Goal: Task Accomplishment & Management: Manage account settings

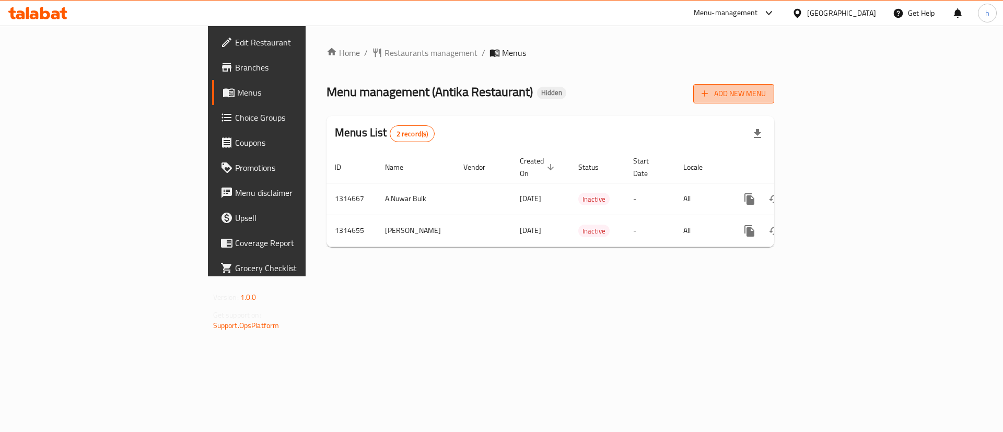
click at [766, 98] on span "Add New Menu" at bounding box center [734, 93] width 64 height 13
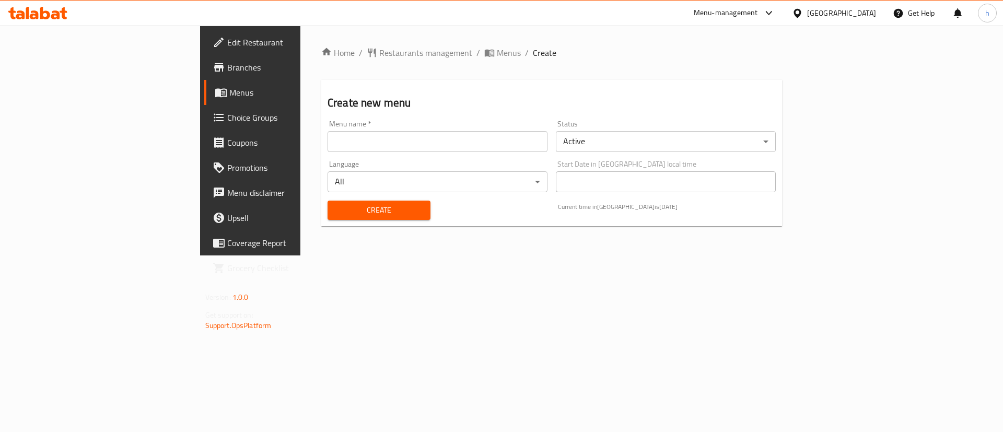
click at [512, 140] on input "text" at bounding box center [438, 141] width 220 height 21
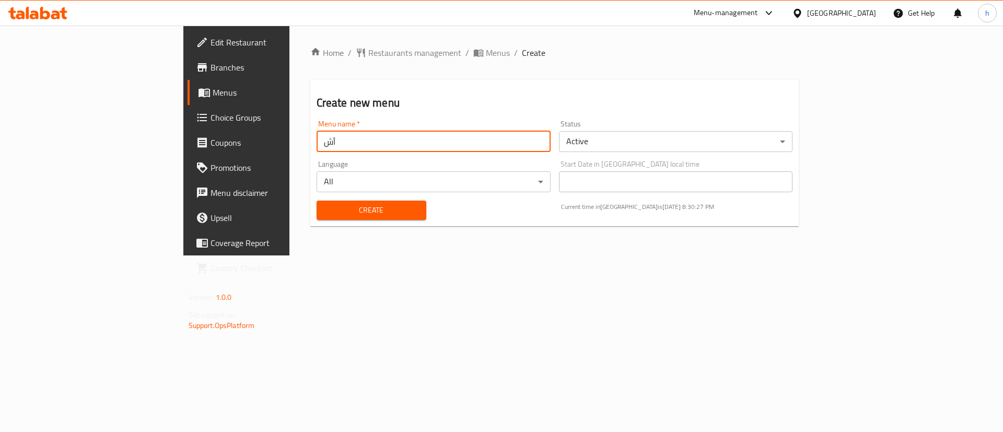
type input "أ"
type input "[PERSON_NAME]"
click at [649, 148] on body "​ Menu-management Egypt Get Help h Edit Restaurant Branches Menus Choice Groups…" at bounding box center [501, 229] width 1003 height 406
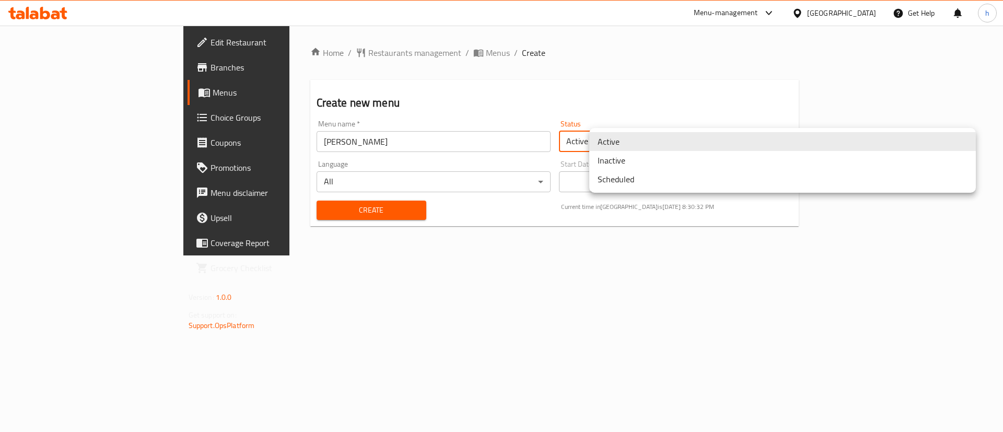
click at [636, 162] on li "Inactive" at bounding box center [782, 160] width 387 height 19
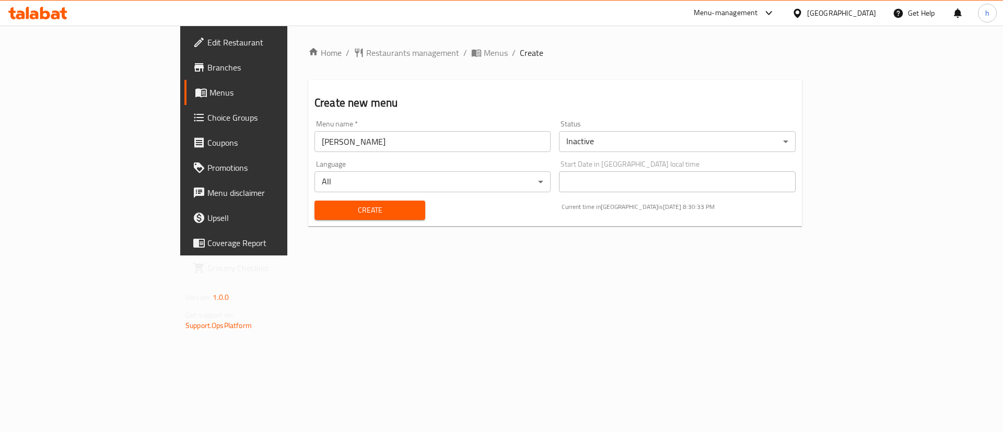
click at [368, 199] on div "Create" at bounding box center [369, 210] width 123 height 32
click at [366, 202] on button "Create" at bounding box center [370, 210] width 111 height 19
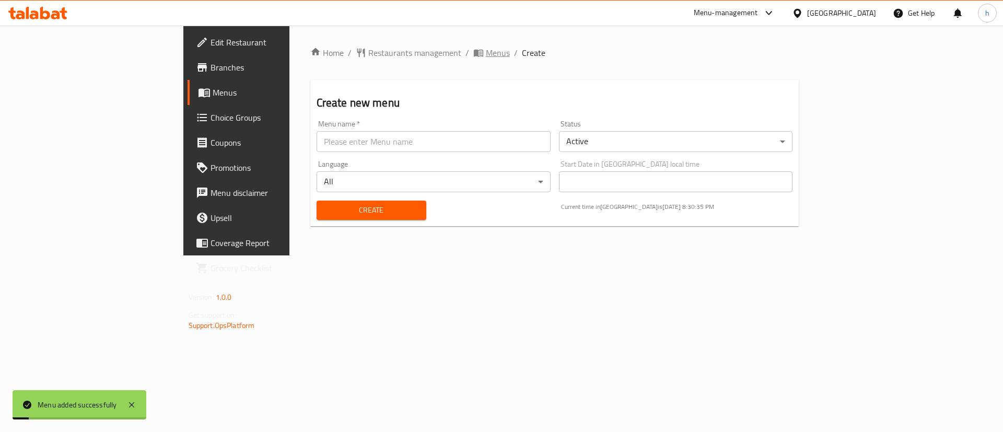
click at [486, 47] on span "Menus" at bounding box center [498, 53] width 24 height 13
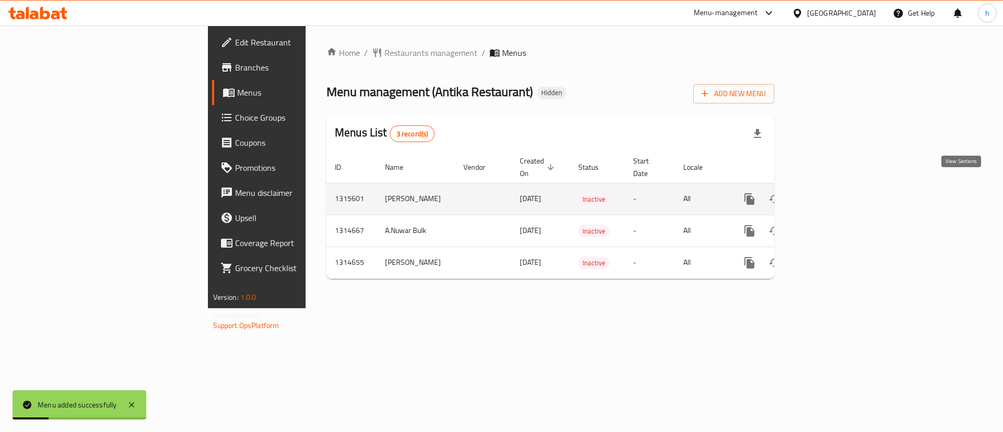
click at [830, 194] on icon "enhanced table" at bounding box center [824, 198] width 9 height 9
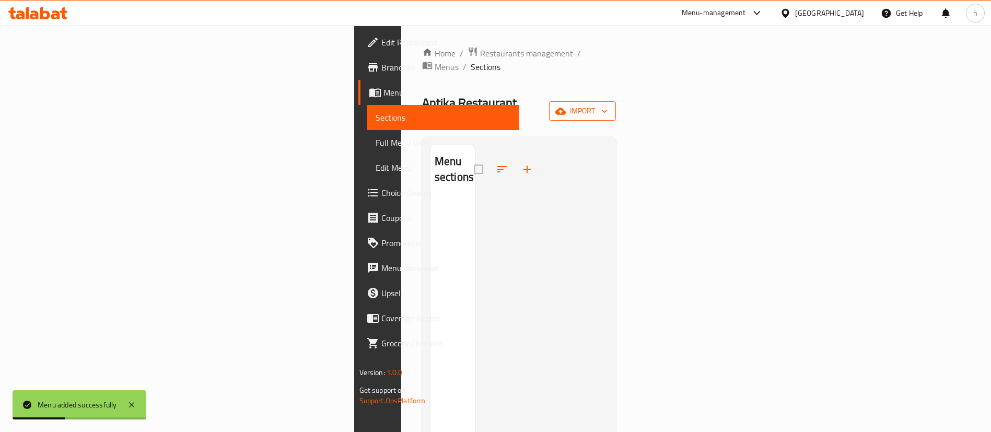
click at [608, 104] on span "import" at bounding box center [582, 110] width 50 height 13
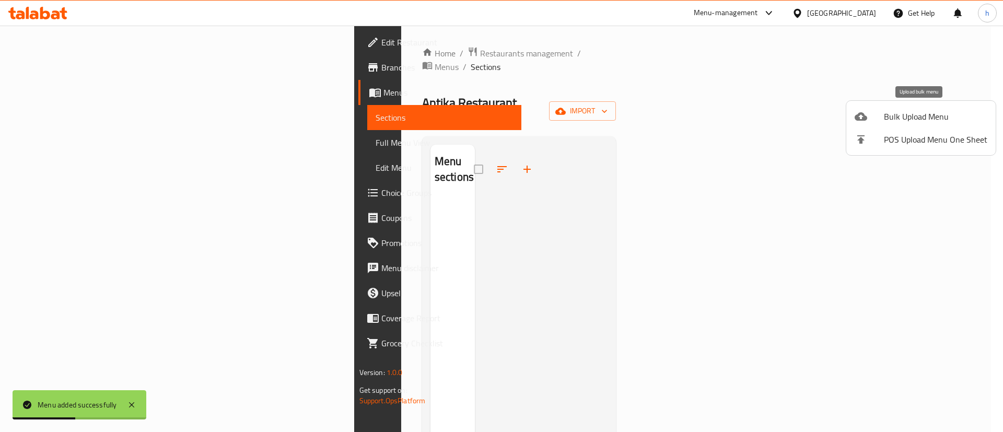
click at [881, 109] on li "Bulk Upload Menu" at bounding box center [920, 116] width 149 height 23
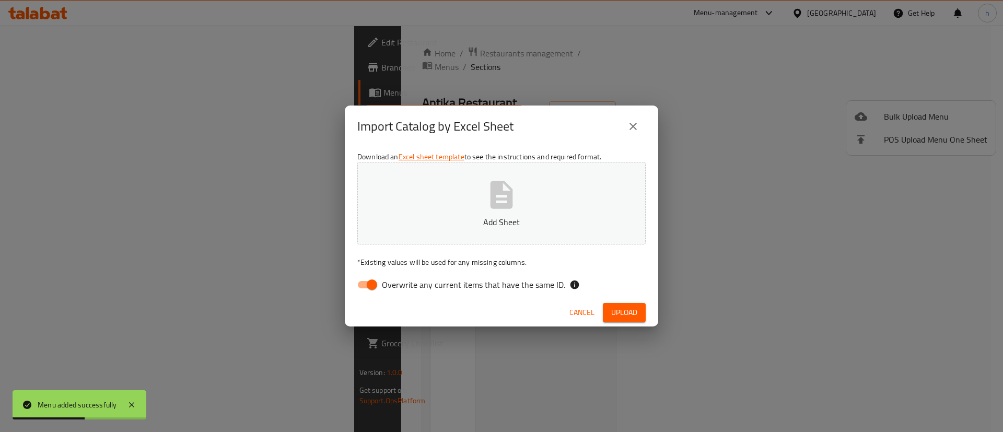
click at [527, 231] on button "Add Sheet" at bounding box center [501, 203] width 288 height 83
click at [411, 285] on span "Overwrite any current items that have the same ID." at bounding box center [473, 284] width 183 height 13
click at [402, 285] on input "Overwrite any current items that have the same ID." at bounding box center [372, 285] width 60 height 20
checkbox input "false"
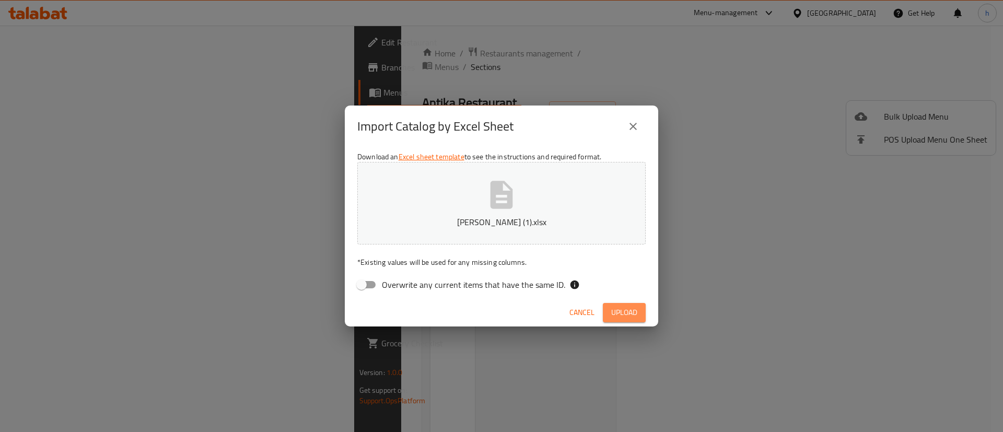
click at [638, 318] on button "Upload" at bounding box center [624, 312] width 43 height 19
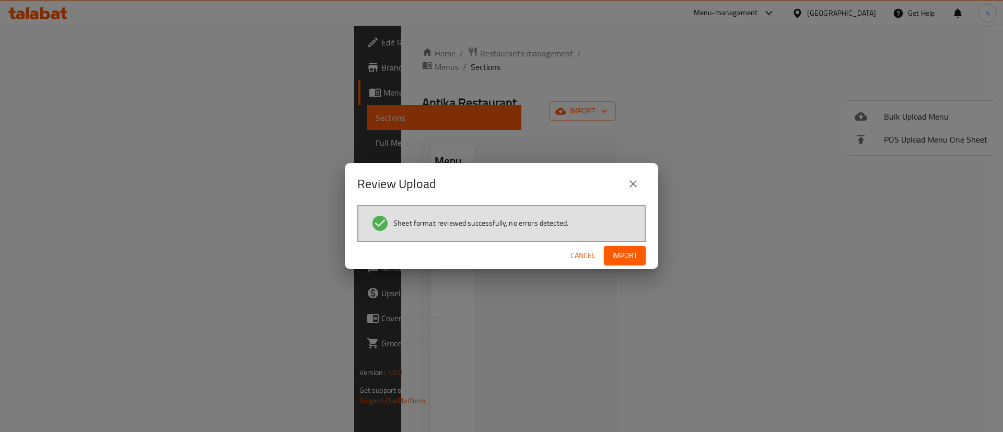
click at [638, 252] on button "Import" at bounding box center [625, 255] width 42 height 19
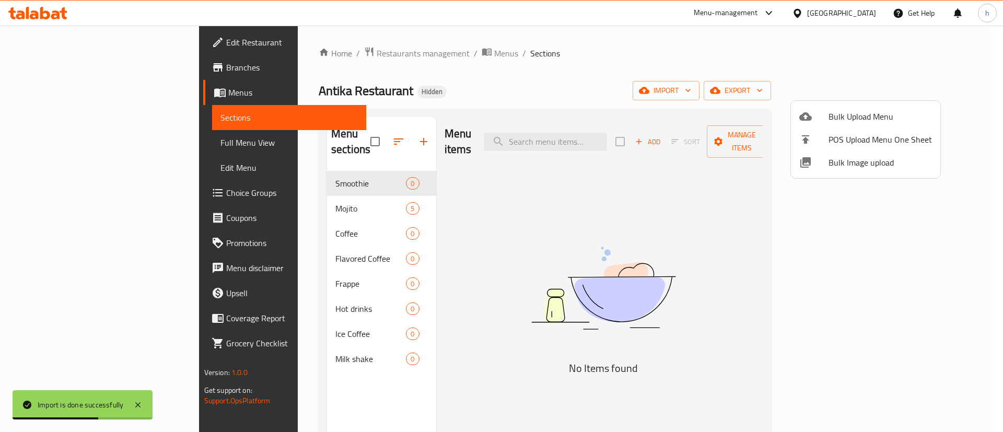
click at [312, 196] on div at bounding box center [501, 216] width 1003 height 432
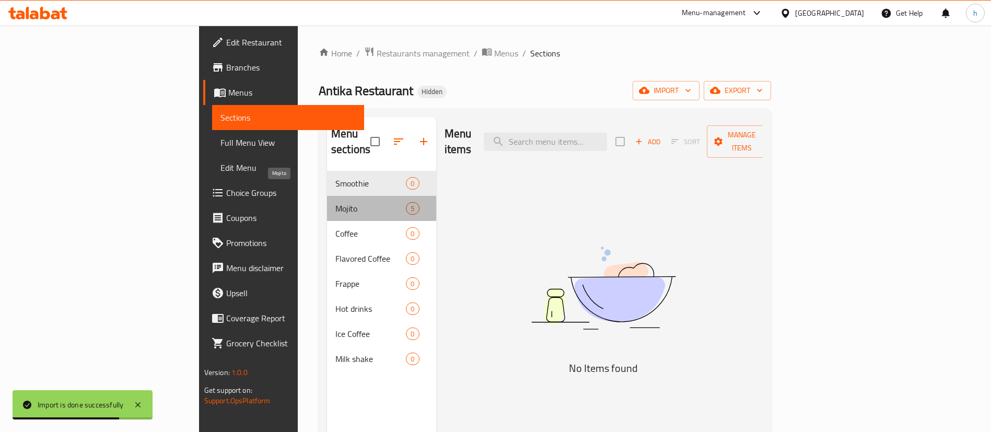
click at [335, 202] on span "Mojito" at bounding box center [370, 208] width 71 height 13
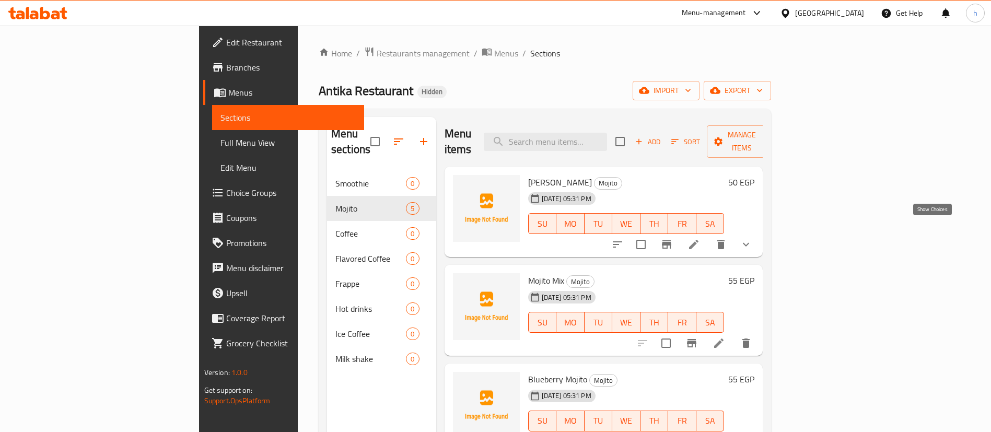
click at [752, 238] on icon "show more" at bounding box center [746, 244] width 13 height 13
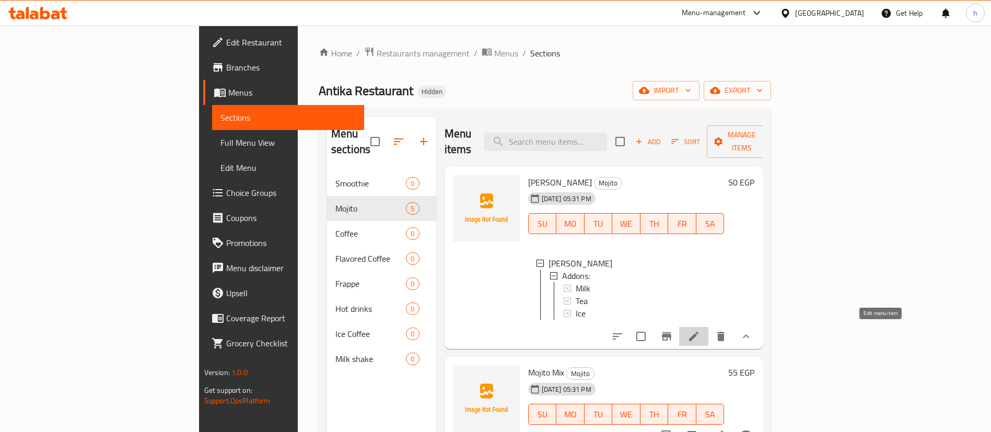
click at [700, 330] on icon at bounding box center [694, 336] width 13 height 13
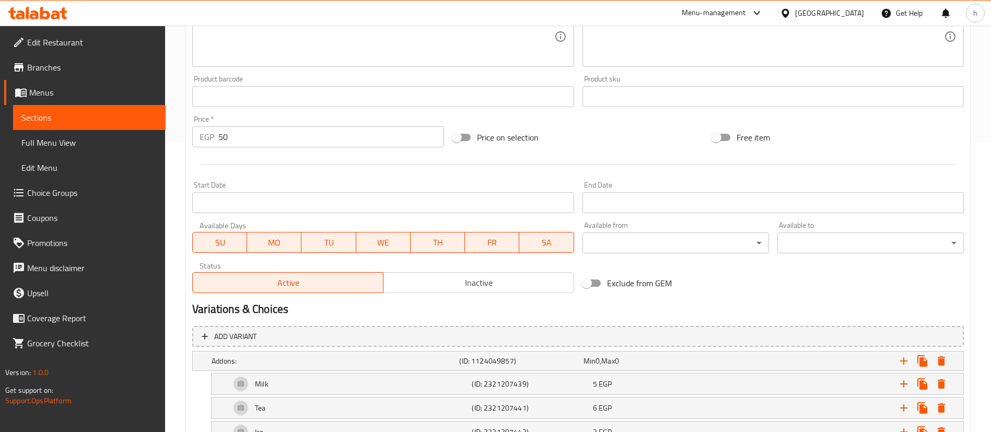
scroll to position [313, 0]
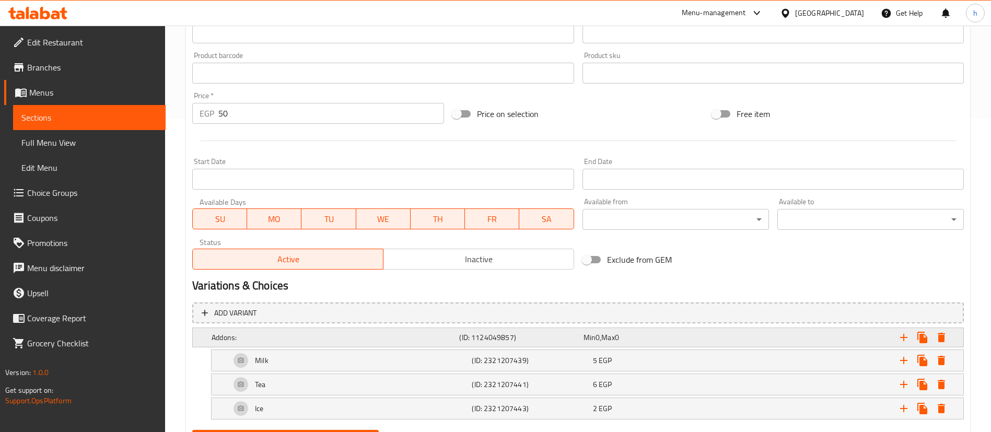
click at [243, 336] on h5 "Addons:" at bounding box center [333, 337] width 243 height 10
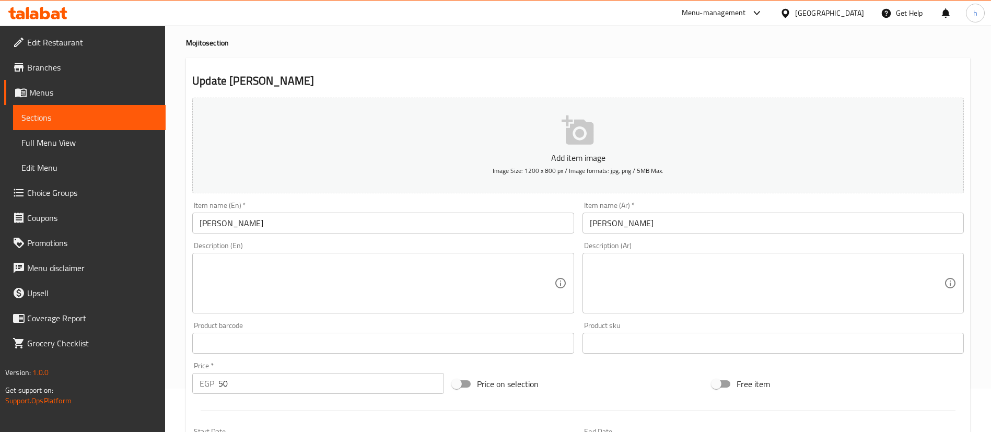
scroll to position [0, 0]
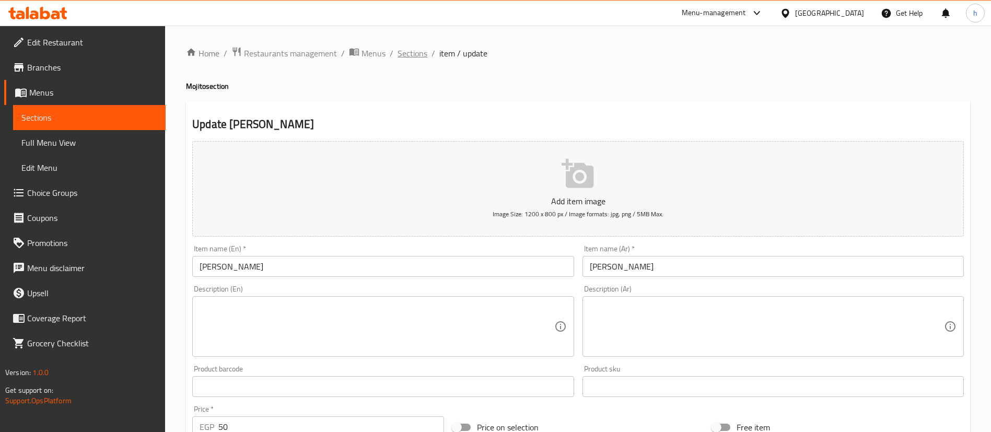
click at [417, 60] on span "Sections" at bounding box center [413, 53] width 30 height 13
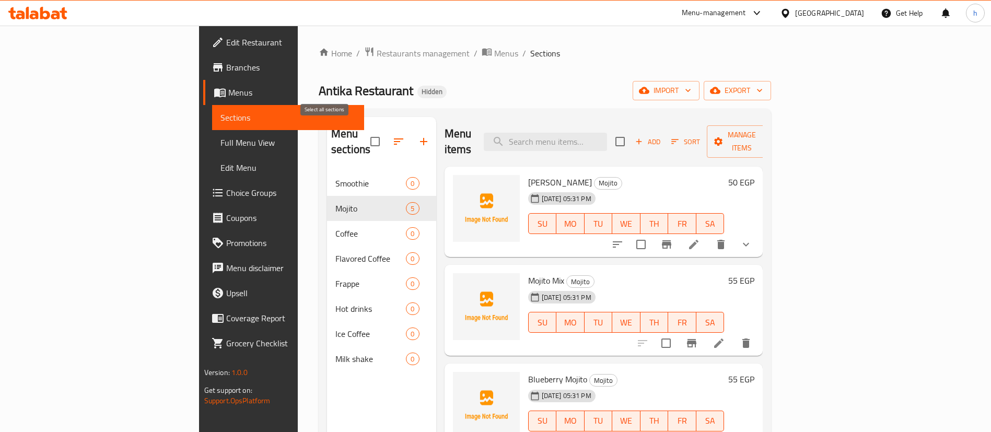
click at [364, 132] on input "checkbox" at bounding box center [375, 142] width 22 height 22
checkbox input "true"
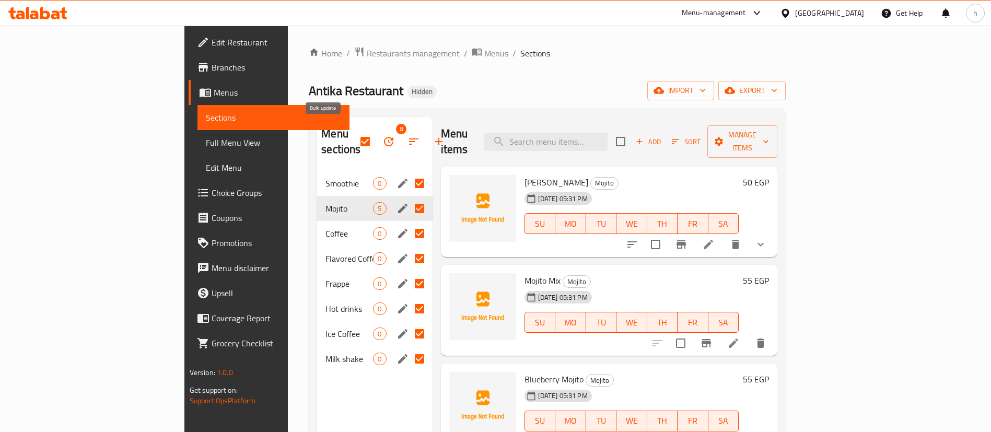
click at [376, 135] on button "button" at bounding box center [388, 141] width 25 height 25
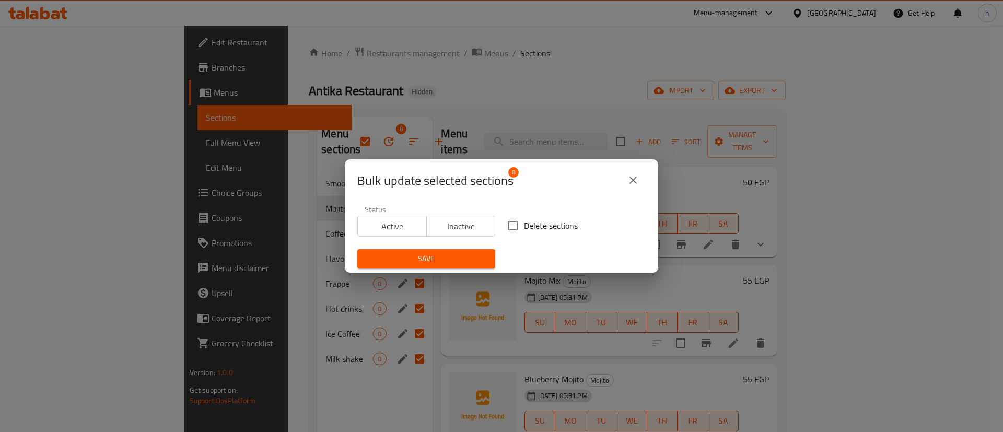
click at [536, 230] on span "Delete sections" at bounding box center [551, 225] width 54 height 13
click at [524, 230] on input "Delete sections" at bounding box center [513, 226] width 22 height 22
checkbox input "true"
click at [464, 261] on span "Save" at bounding box center [426, 258] width 121 height 13
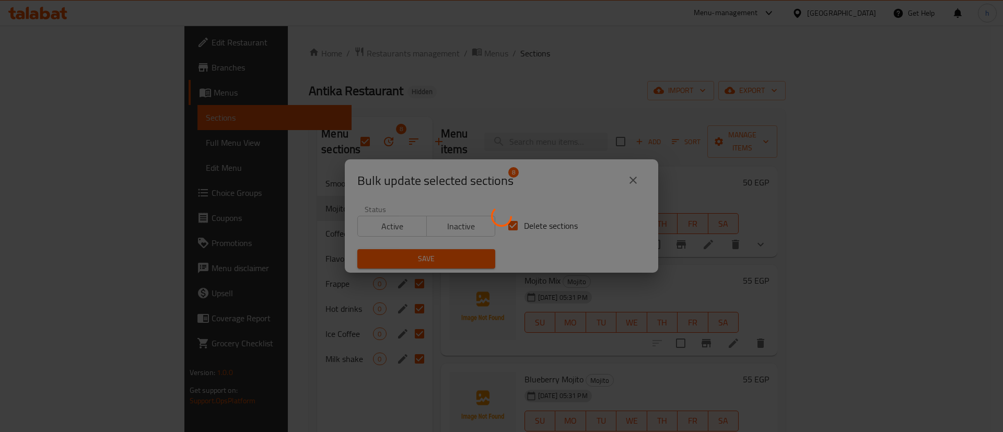
checkbox input "false"
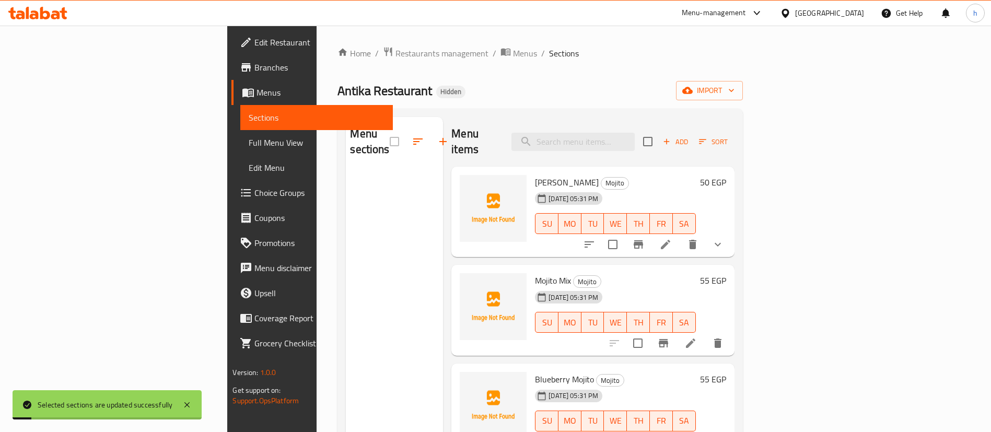
click at [742, 100] on div "Home / Restaurants management / Menus / Sections Antika Restaurant Hidden impor…" at bounding box center [540, 302] width 405 height 511
click at [735, 89] on span "import" at bounding box center [709, 90] width 50 height 13
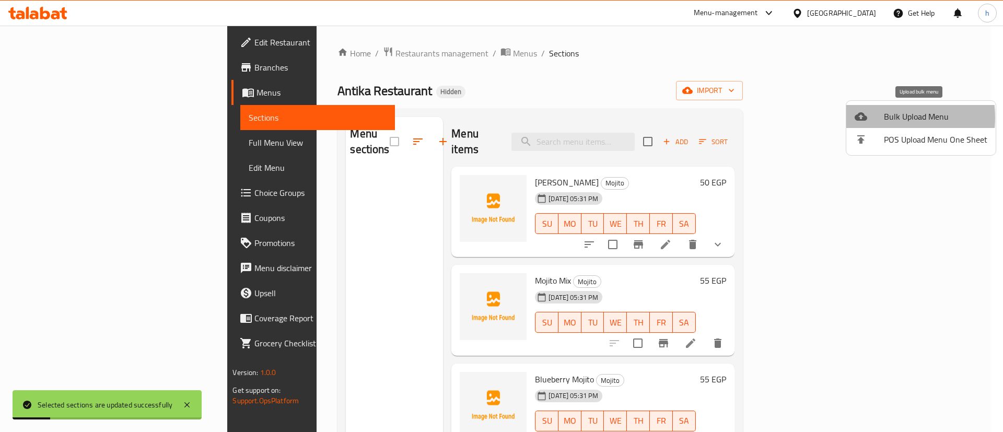
click at [878, 118] on div at bounding box center [869, 116] width 29 height 13
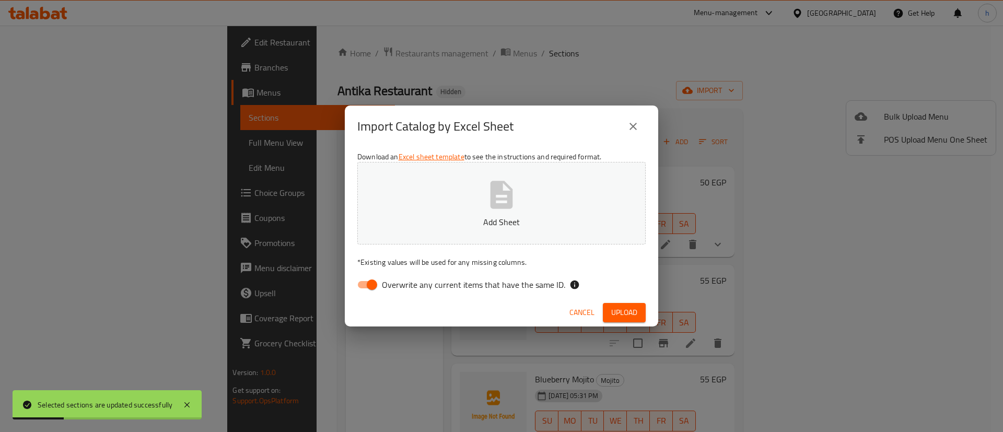
click at [530, 294] on label "Overwrite any current items that have the same ID." at bounding box center [459, 285] width 214 height 20
click at [402, 294] on input "Overwrite any current items that have the same ID." at bounding box center [372, 285] width 60 height 20
checkbox input "false"
click at [627, 314] on span "Upload" at bounding box center [624, 312] width 26 height 13
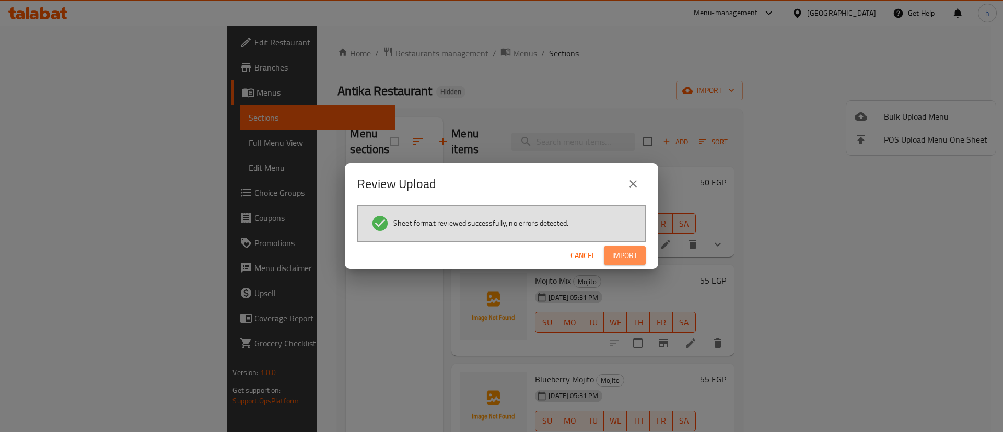
click at [639, 260] on button "Import" at bounding box center [625, 255] width 42 height 19
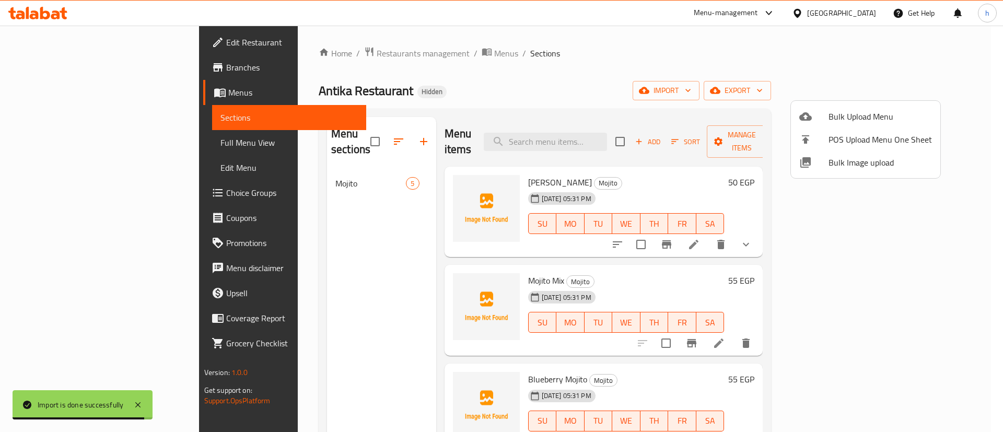
click at [973, 267] on div at bounding box center [501, 216] width 1003 height 432
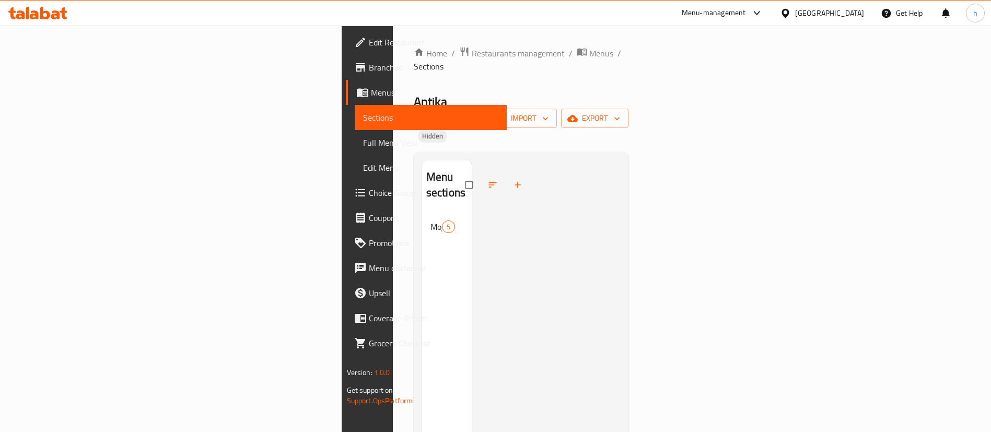
click at [431, 220] on span "Mojito" at bounding box center [436, 226] width 11 height 13
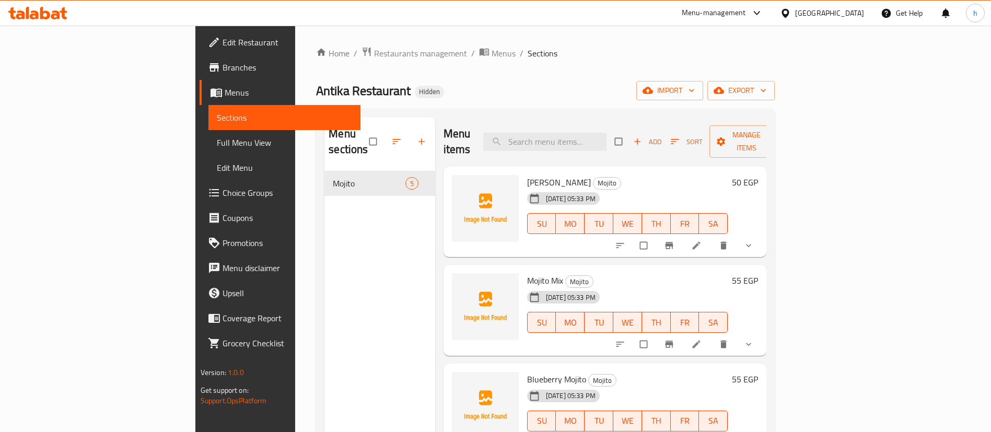
click at [756, 240] on span "show more" at bounding box center [750, 245] width 13 height 10
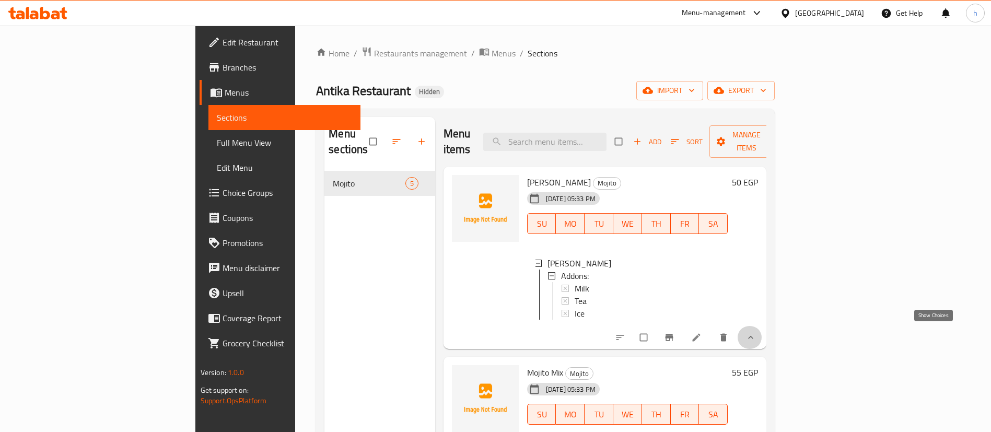
click at [756, 332] on icon "show more" at bounding box center [751, 337] width 10 height 10
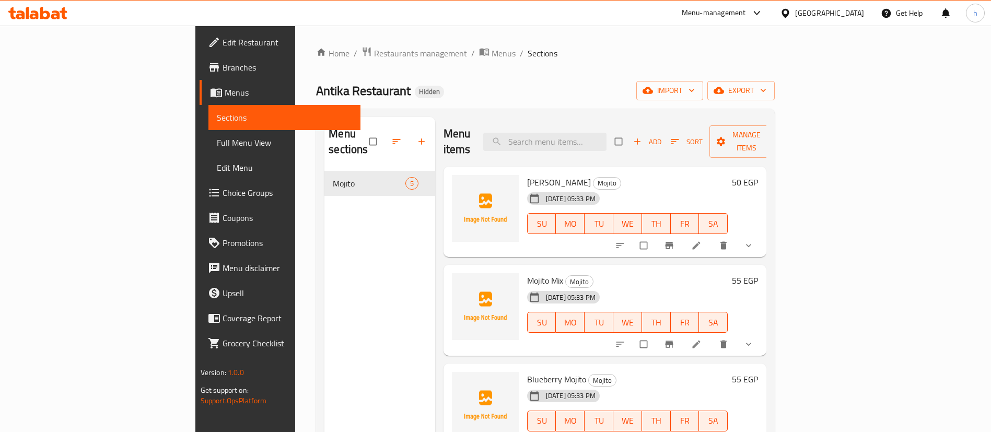
click at [208, 131] on link "Full Menu View" at bounding box center [284, 142] width 153 height 25
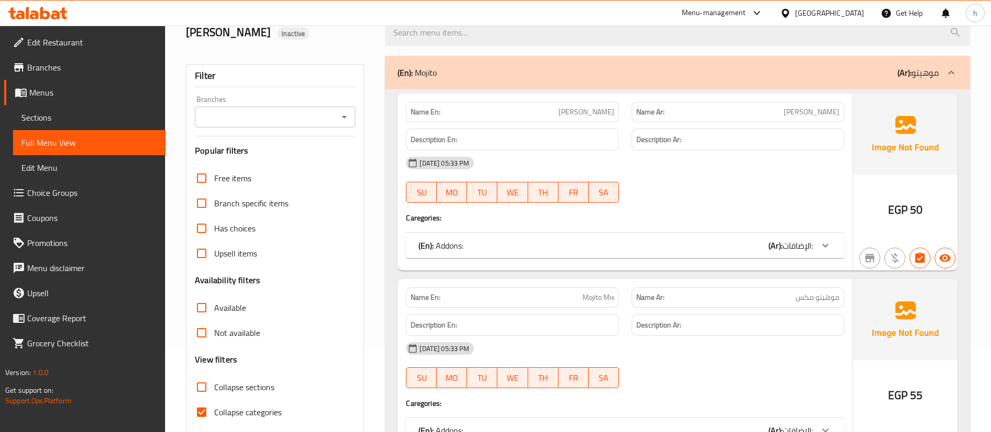
scroll to position [157, 0]
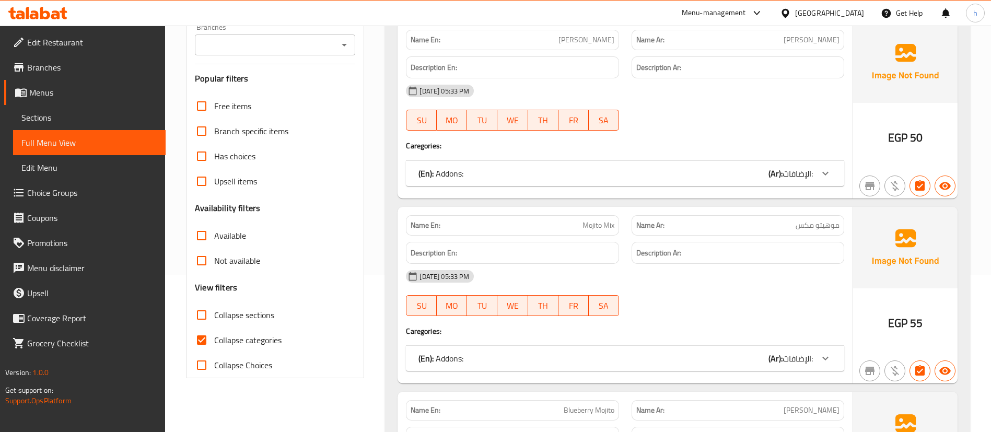
click at [213, 341] on input "Collapse categories" at bounding box center [201, 340] width 25 height 25
checkbox input "false"
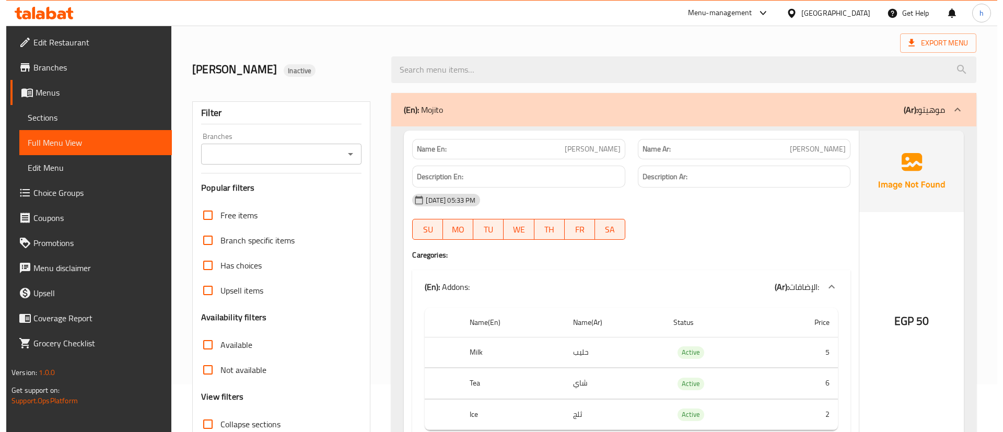
scroll to position [0, 0]
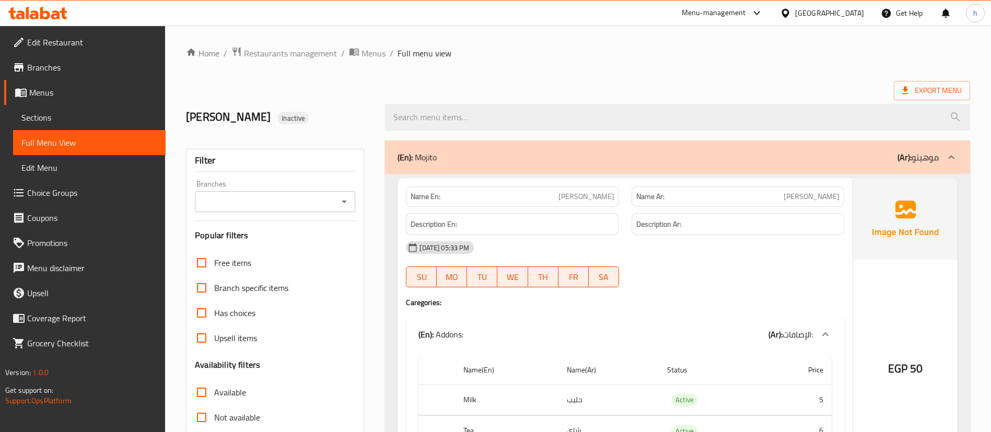
click at [44, 198] on span "Choice Groups" at bounding box center [92, 193] width 130 height 13
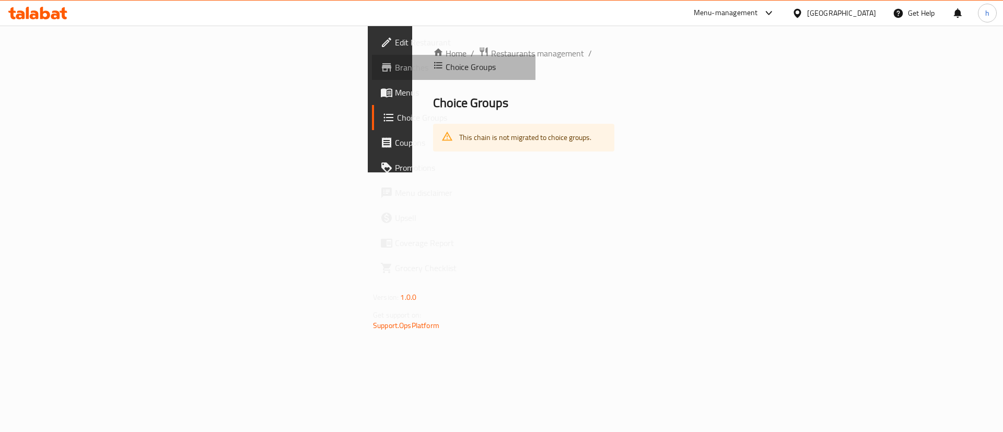
click at [372, 76] on link "Branches" at bounding box center [454, 67] width 164 height 25
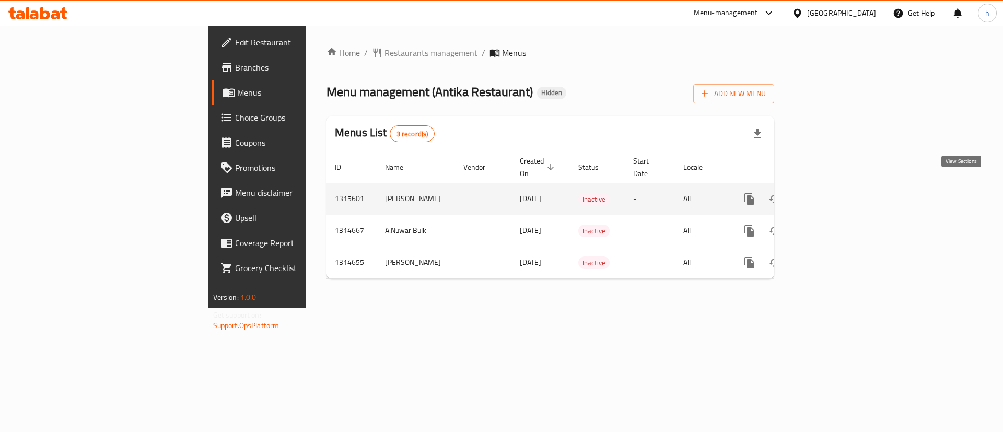
click at [838, 188] on link "enhanced table" at bounding box center [824, 199] width 25 height 25
